Goal: Task Accomplishment & Management: Use online tool/utility

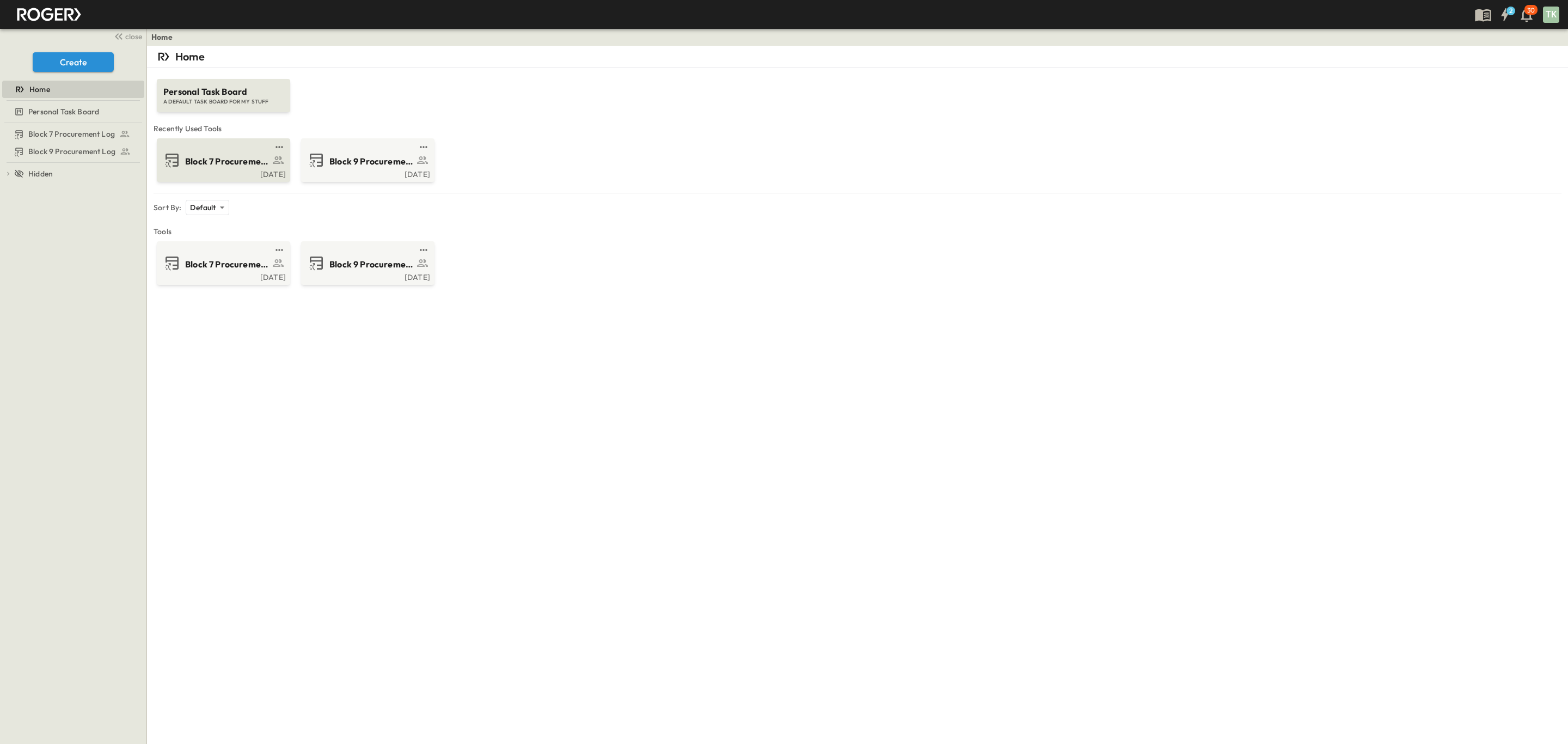
click at [229, 154] on div "Block 7 Procurement Log" at bounding box center [238, 160] width 106 height 15
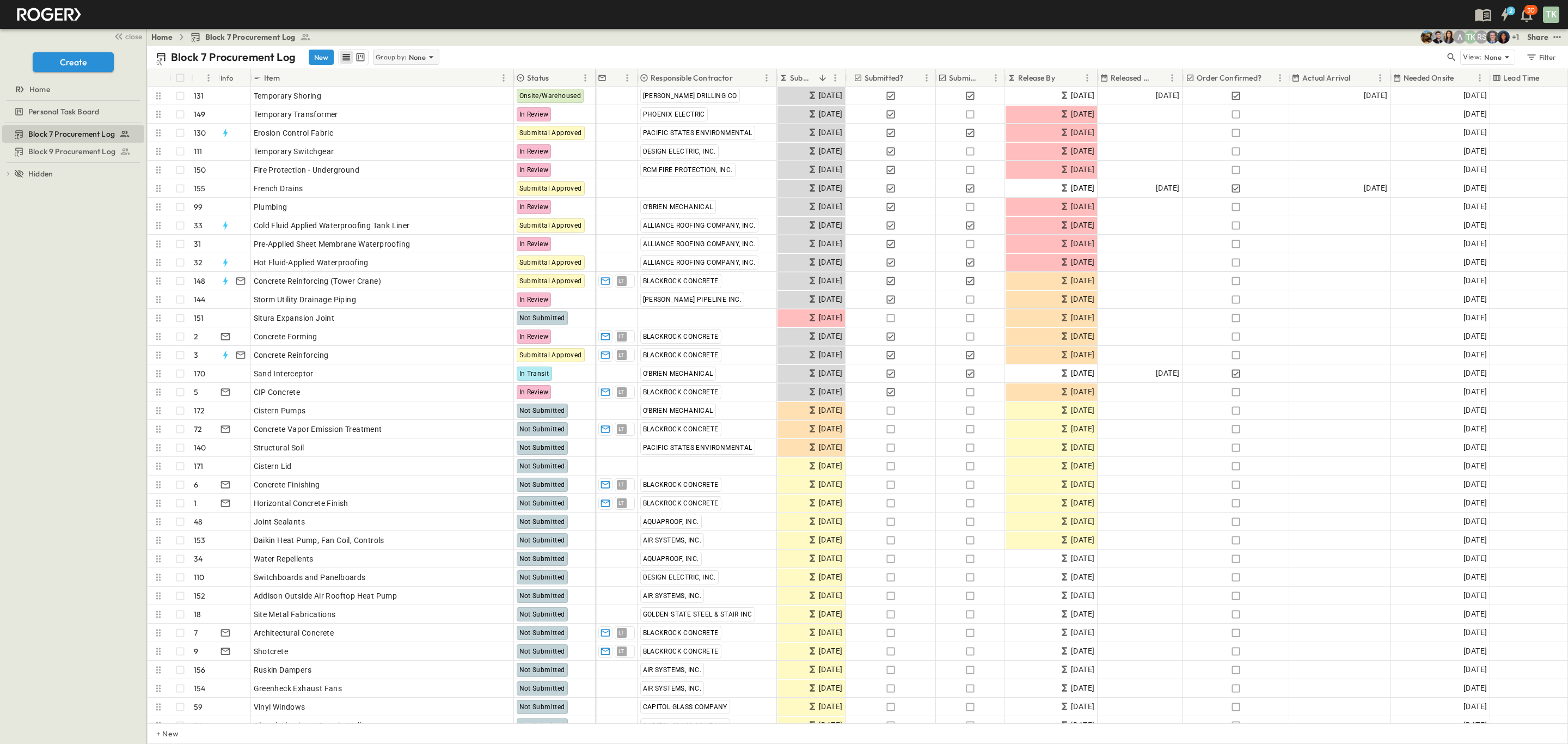
click at [411, 59] on p "None" at bounding box center [418, 57] width 17 height 11
click at [410, 105] on p "Responsible Contractor" at bounding box center [408, 110] width 62 height 22
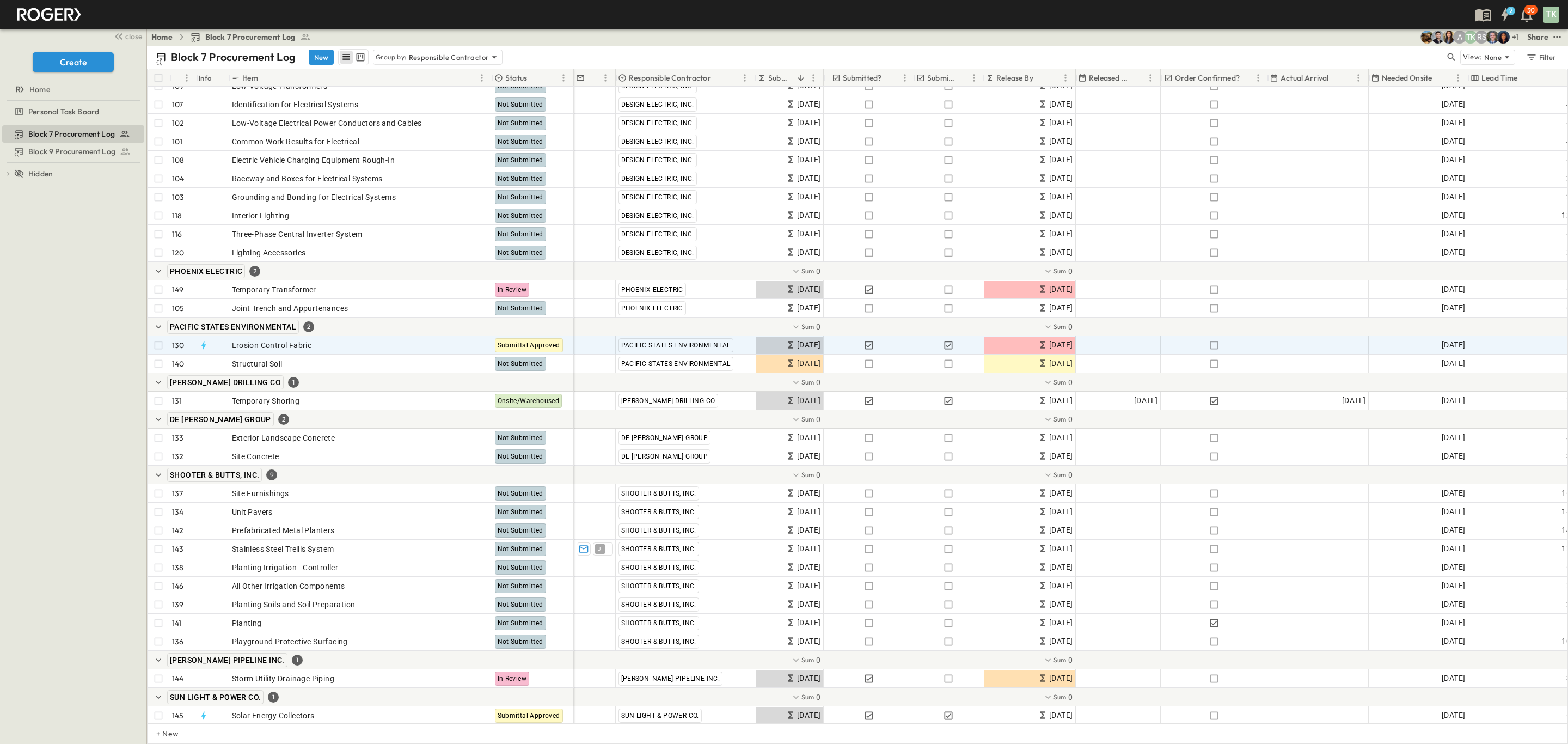
scroll to position [3488, 0]
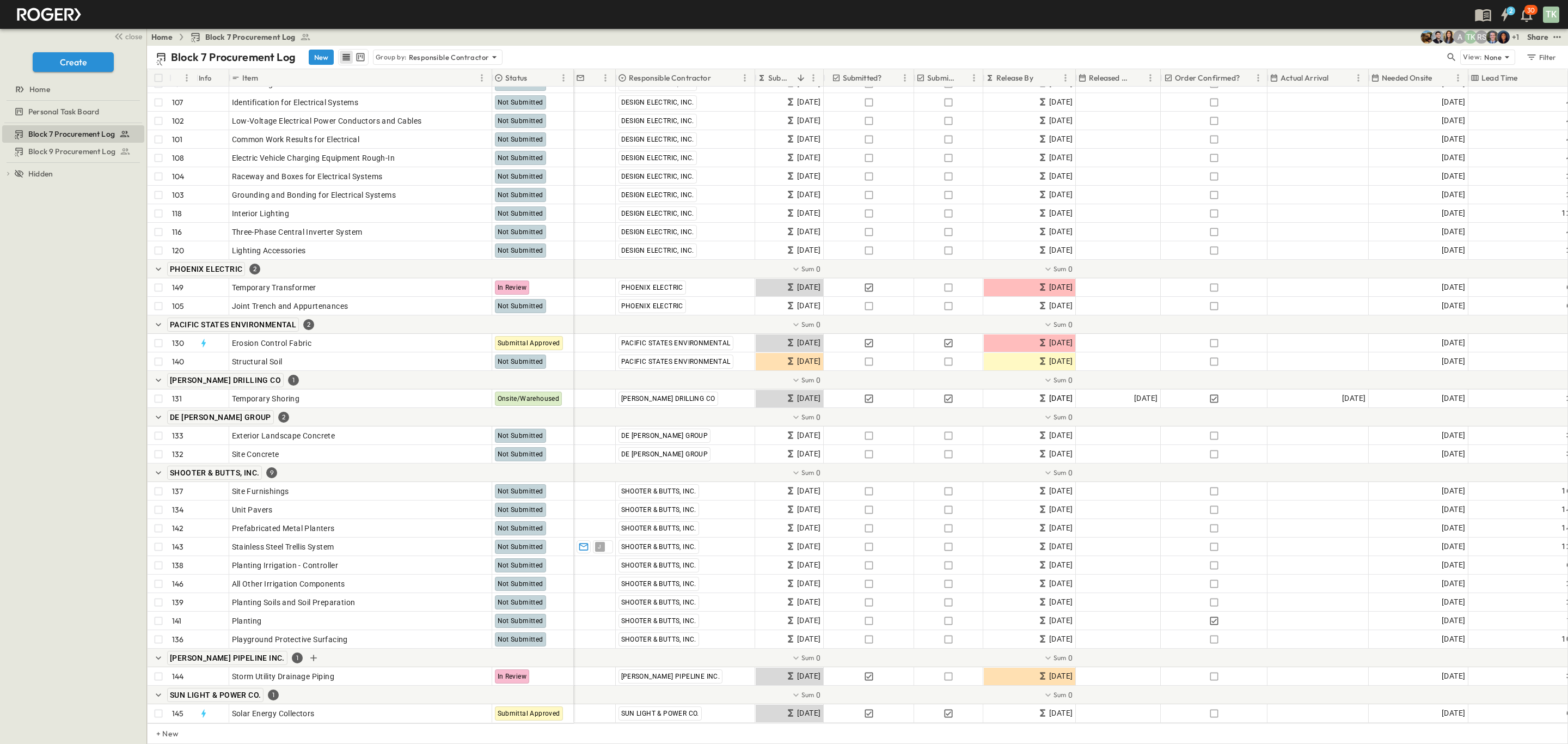
click at [308, 652] on icon "Add Row in Group" at bounding box center [314, 658] width 11 height 11
click at [310, 655] on icon "Add Row in Group" at bounding box center [313, 658] width 7 height 7
click at [153, 652] on icon "button" at bounding box center [159, 658] width 11 height 11
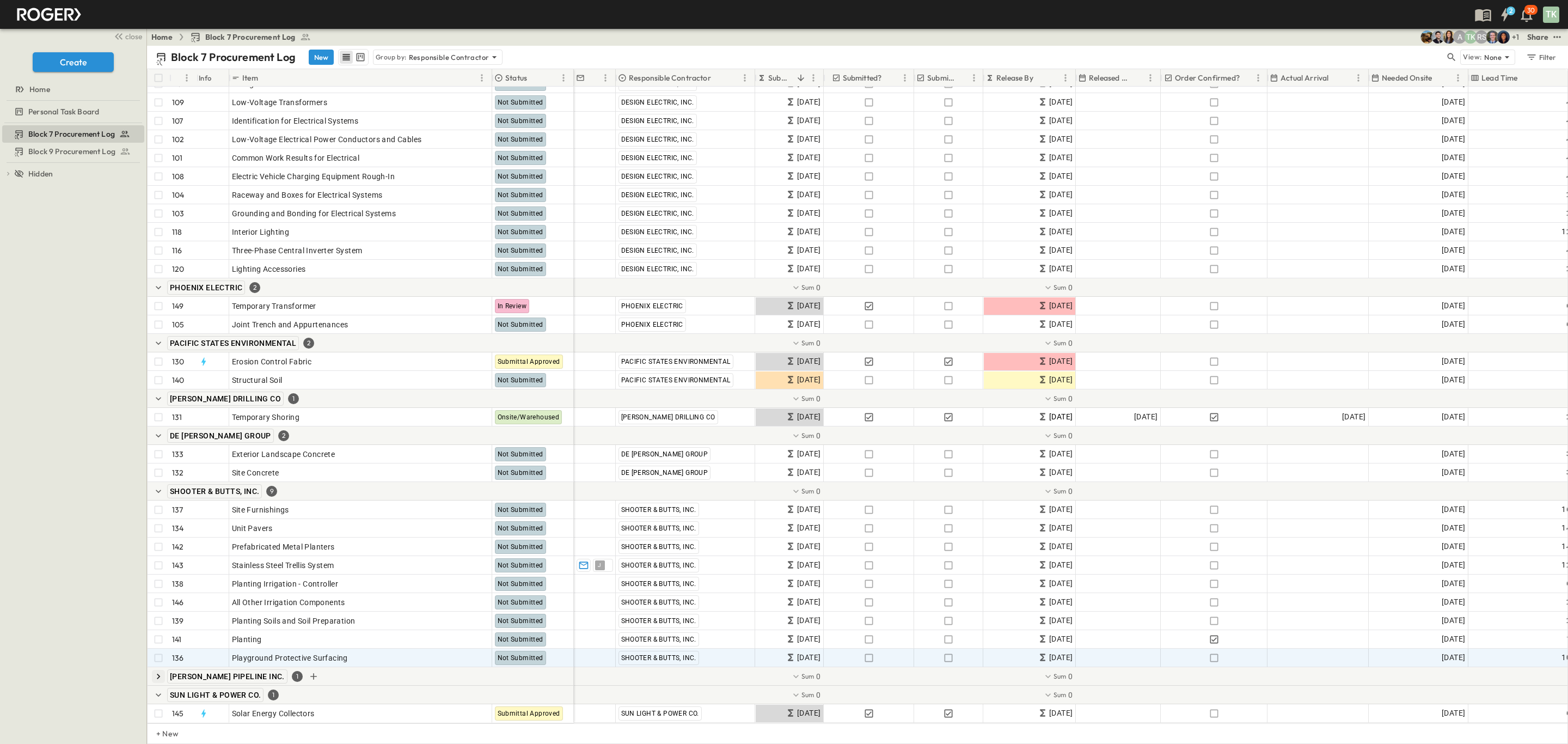
scroll to position [3469, 0]
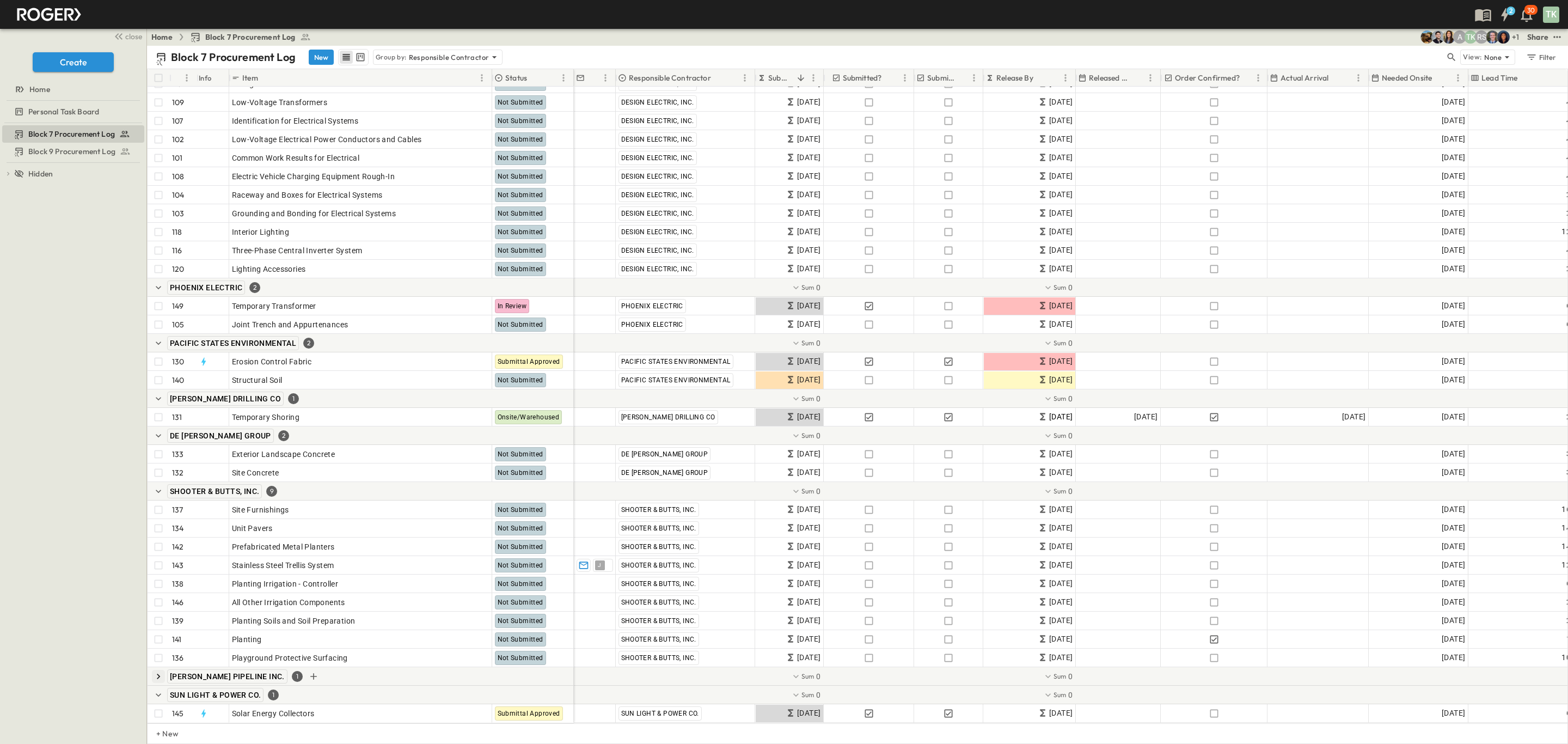
click at [159, 674] on icon "button" at bounding box center [158, 676] width 3 height 6
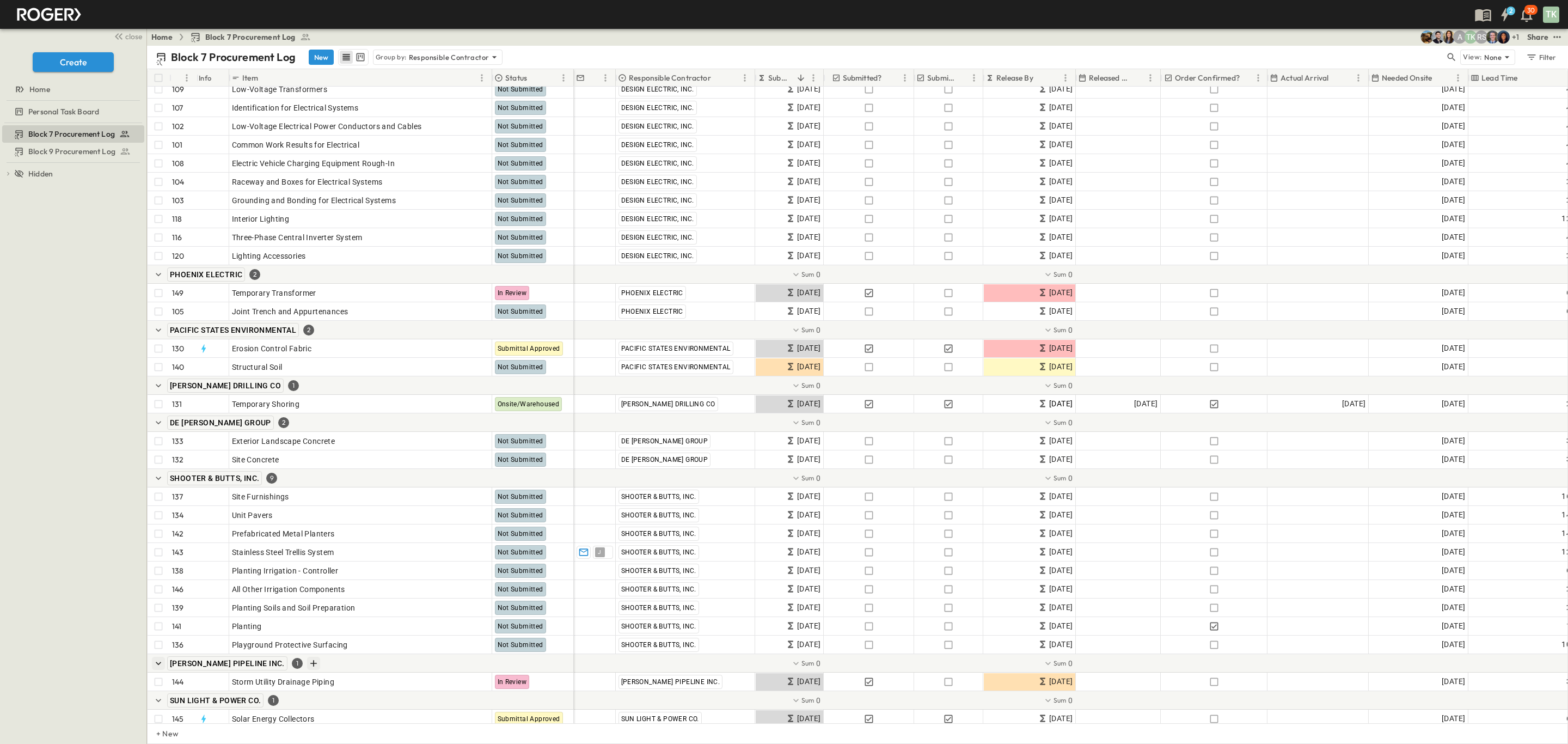
click at [310, 663] on icon "Add Row in Group" at bounding box center [313, 663] width 7 height 7
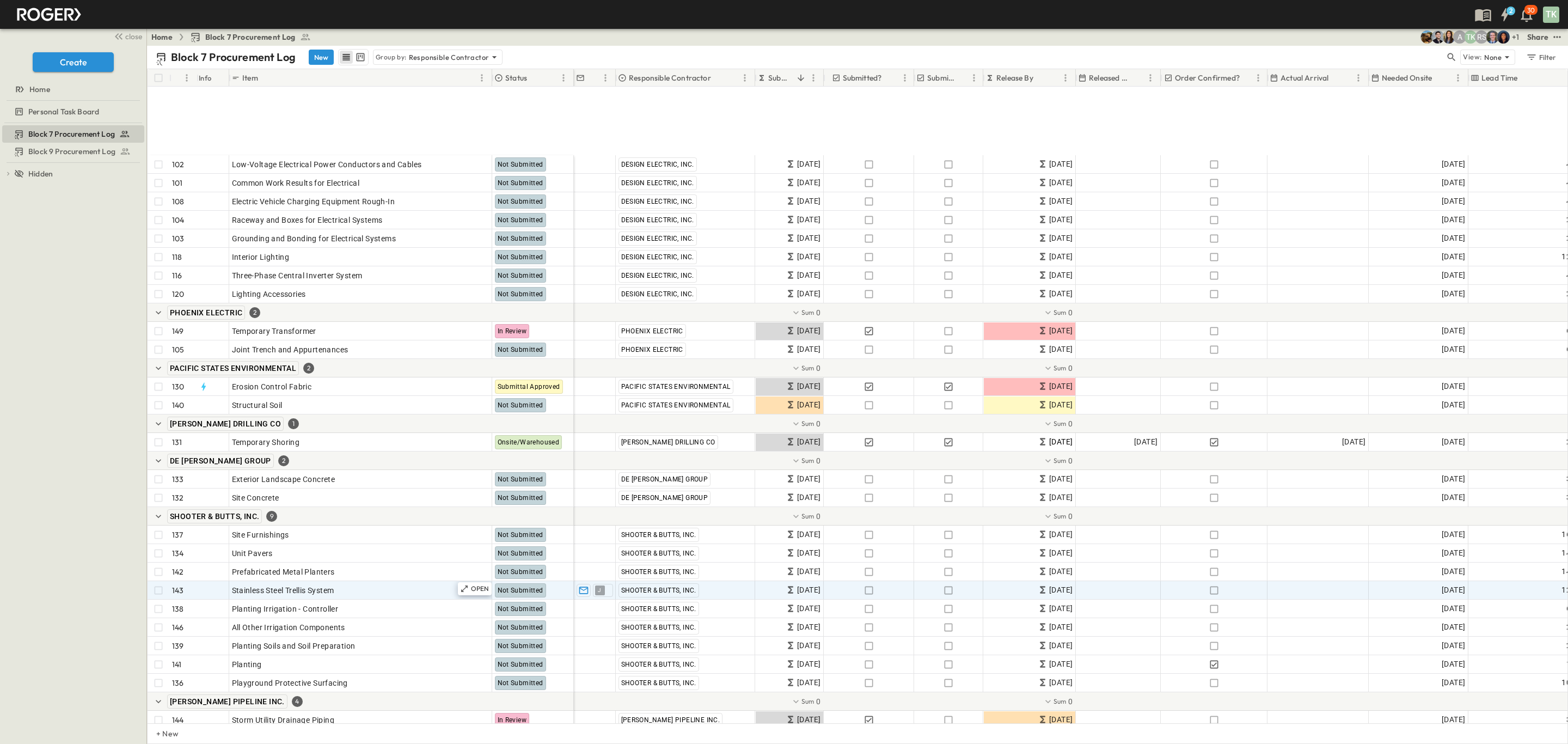
scroll to position [3542, 0]
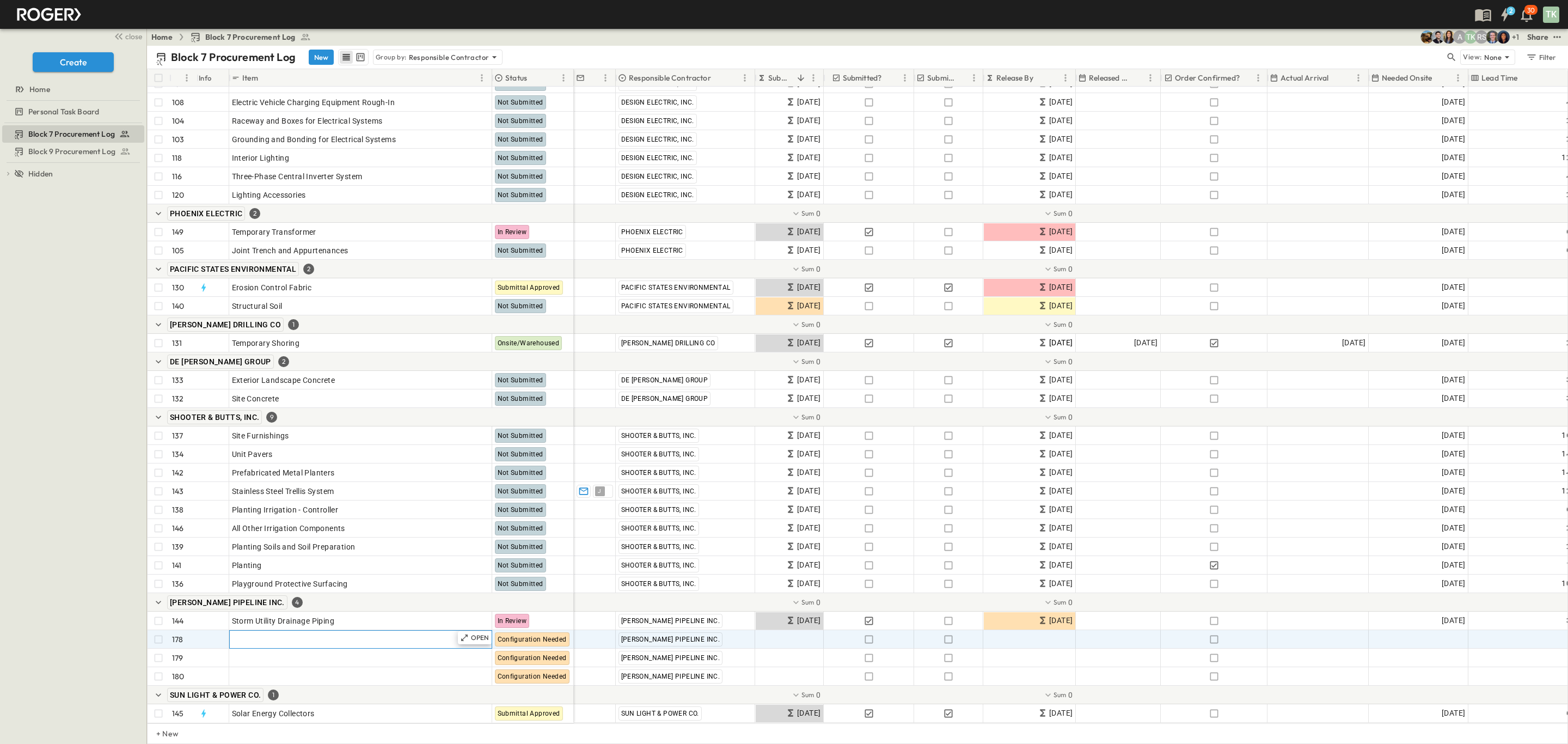
click at [299, 632] on div "Add Item" at bounding box center [361, 639] width 258 height 15
click at [328, 632] on div "Add Item" at bounding box center [361, 639] width 258 height 15
type input "**********"
